Goal: Navigation & Orientation: Find specific page/section

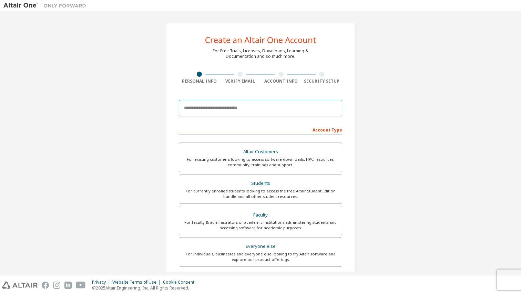
click at [209, 110] on input "email" at bounding box center [260, 108] width 163 height 17
type input "**********"
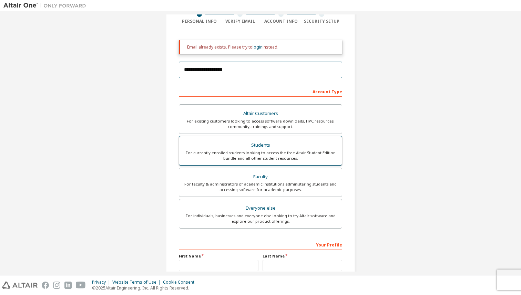
scroll to position [65, 0]
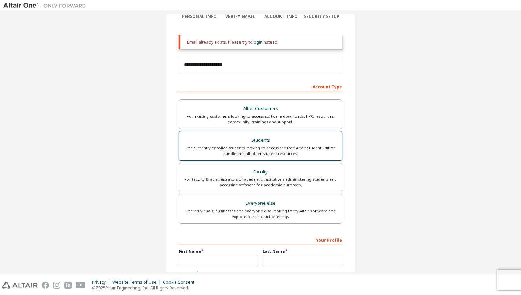
click at [273, 139] on div "Students" at bounding box center [260, 141] width 154 height 10
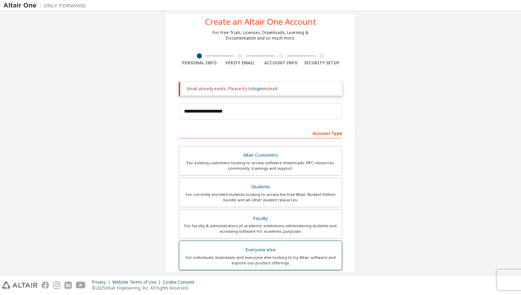
scroll to position [0, 0]
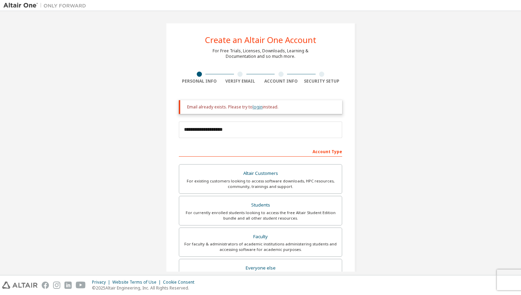
click at [256, 108] on link "login" at bounding box center [257, 107] width 10 height 6
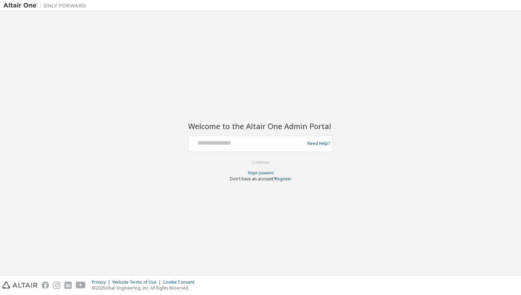
click at [204, 147] on div at bounding box center [247, 143] width 113 height 13
click at [216, 136] on div "Need Help?" at bounding box center [260, 143] width 145 height 17
click at [216, 137] on input "text" at bounding box center [247, 142] width 113 height 10
type input "**********"
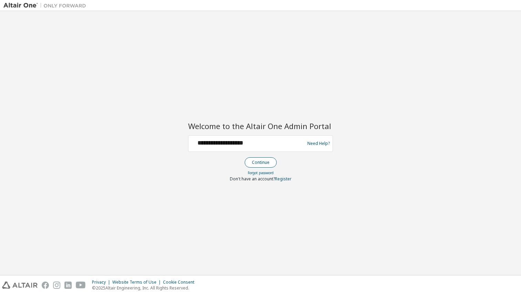
click at [256, 166] on button "Continue" at bounding box center [260, 162] width 32 height 10
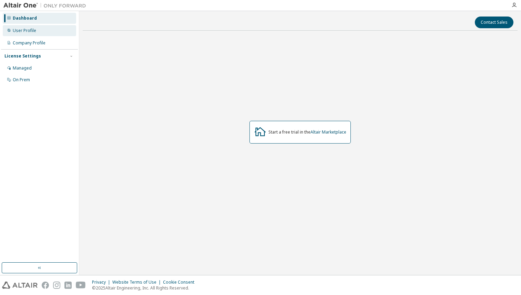
click at [21, 33] on div "User Profile" at bounding box center [24, 31] width 23 height 6
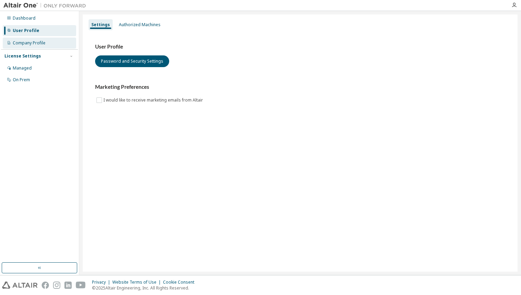
click at [25, 46] on div "Company Profile" at bounding box center [39, 43] width 73 height 11
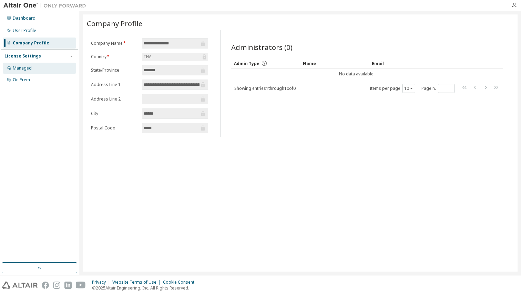
click at [27, 68] on div "Managed" at bounding box center [22, 68] width 19 height 6
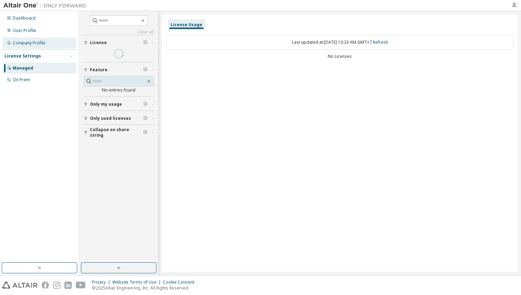
click at [29, 40] on div "Company Profile" at bounding box center [29, 43] width 33 height 6
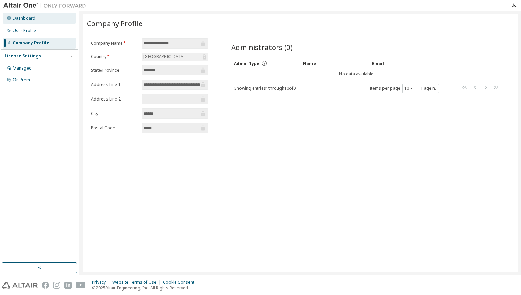
click at [28, 21] on div "Dashboard" at bounding box center [39, 18] width 73 height 11
